Goal: Task Accomplishment & Management: Manage account settings

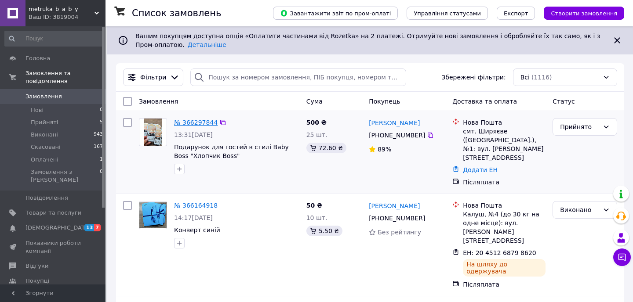
click at [191, 124] on link "№ 366297844" at bounding box center [195, 122] width 43 height 7
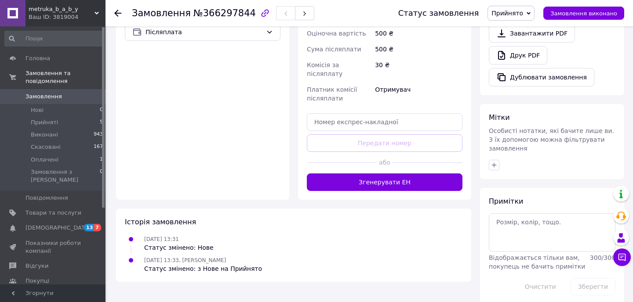
scroll to position [331, 0]
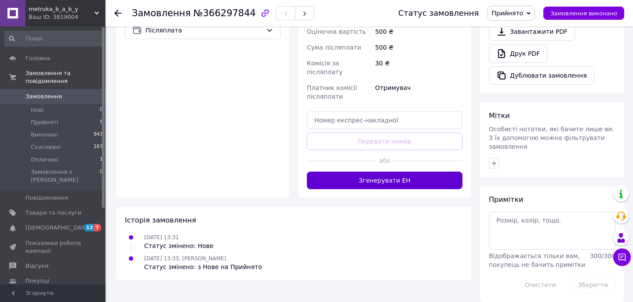
click at [371, 172] on button "Згенерувати ЕН" at bounding box center [385, 181] width 156 height 18
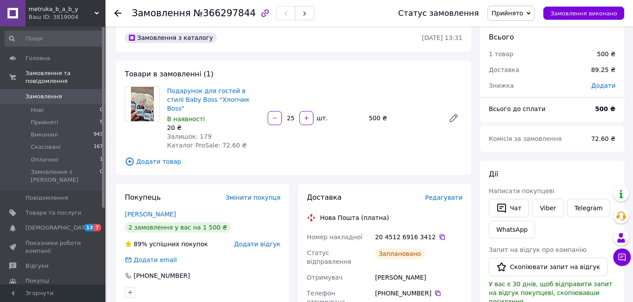
scroll to position [0, 0]
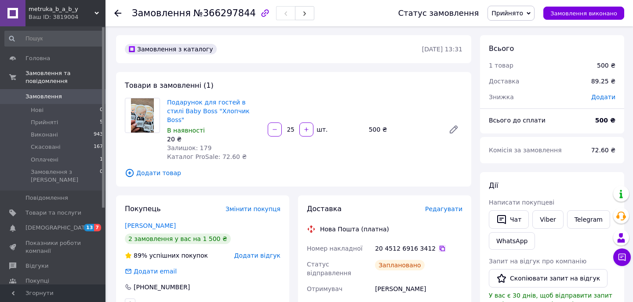
click at [439, 245] on icon at bounding box center [441, 248] width 7 height 7
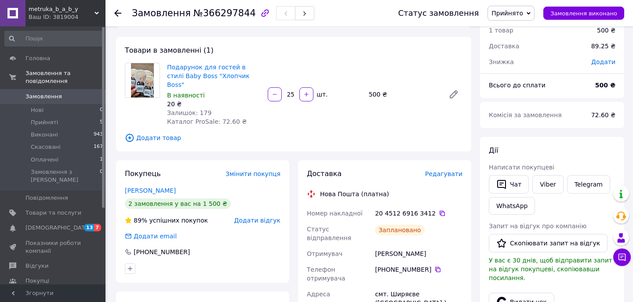
scroll to position [40, 0]
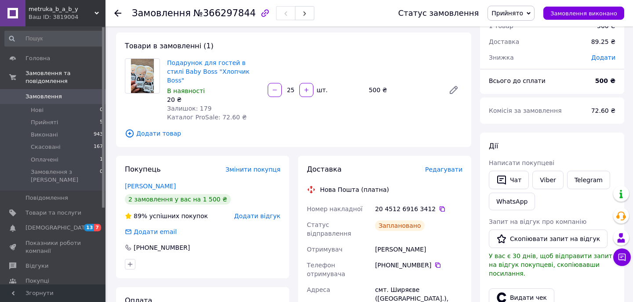
drag, startPoint x: 427, startPoint y: 233, endPoint x: 368, endPoint y: 232, distance: 59.7
copy div "Отримувач [PERSON_NAME]"
click at [113, 12] on div "Замовлення №366297844 Статус замовлення Прийнято Виконано Скасовано Оплачено За…" at bounding box center [368, 13] width 527 height 26
click at [124, 13] on div at bounding box center [123, 13] width 18 height 26
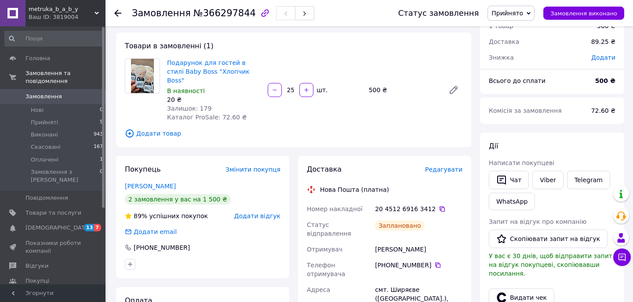
click at [118, 9] on div at bounding box center [117, 13] width 7 height 9
